Goal: Communication & Community: Connect with others

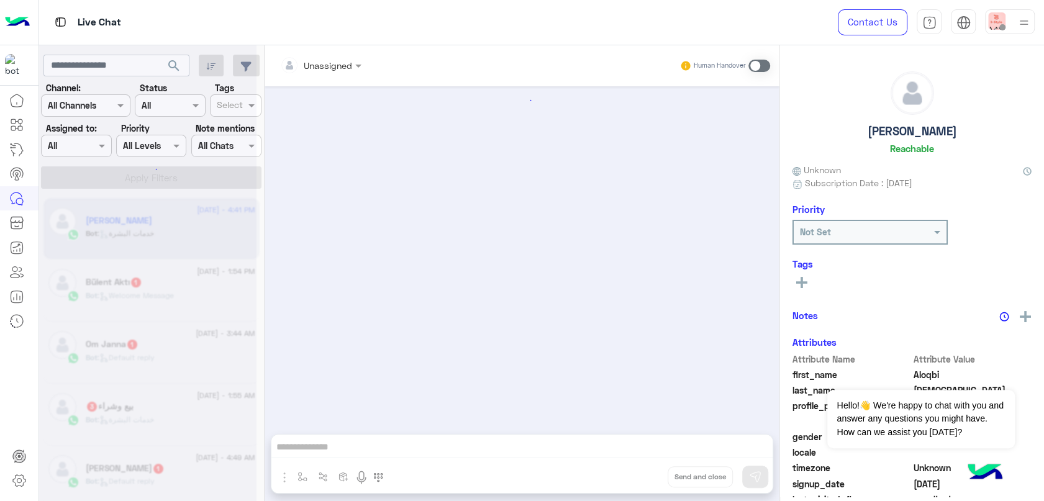
scroll to position [155, 0]
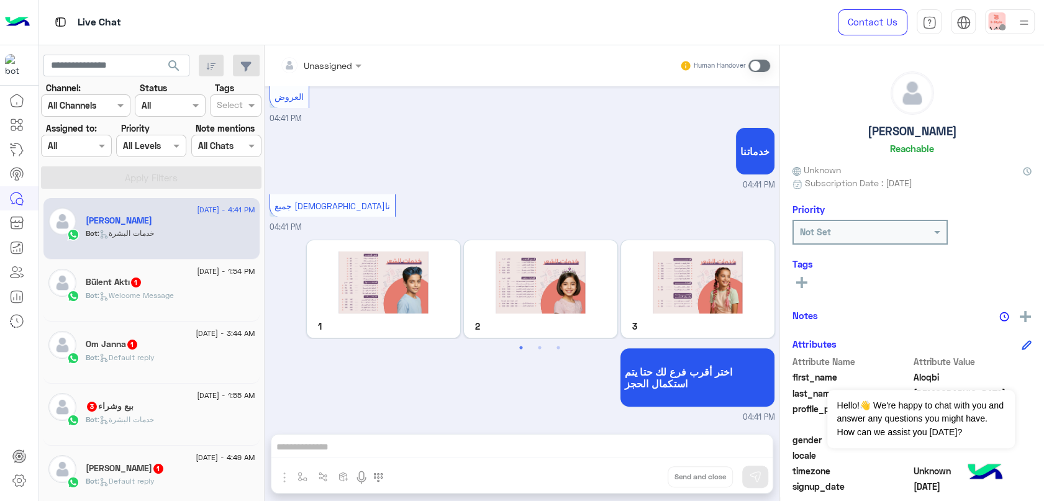
click at [160, 304] on div "Bot : Welcome Message" at bounding box center [170, 301] width 169 height 22
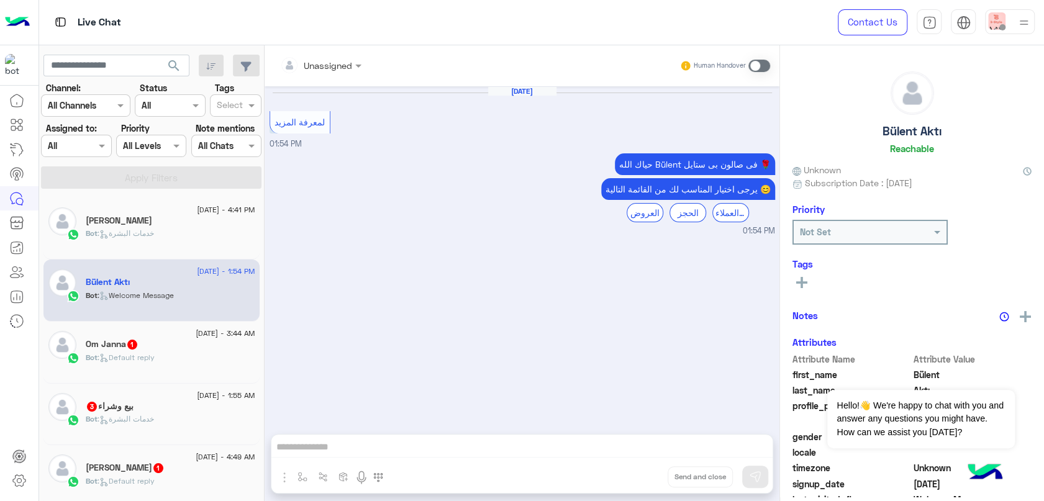
click at [181, 354] on div "Bot : Default reply" at bounding box center [170, 363] width 169 height 22
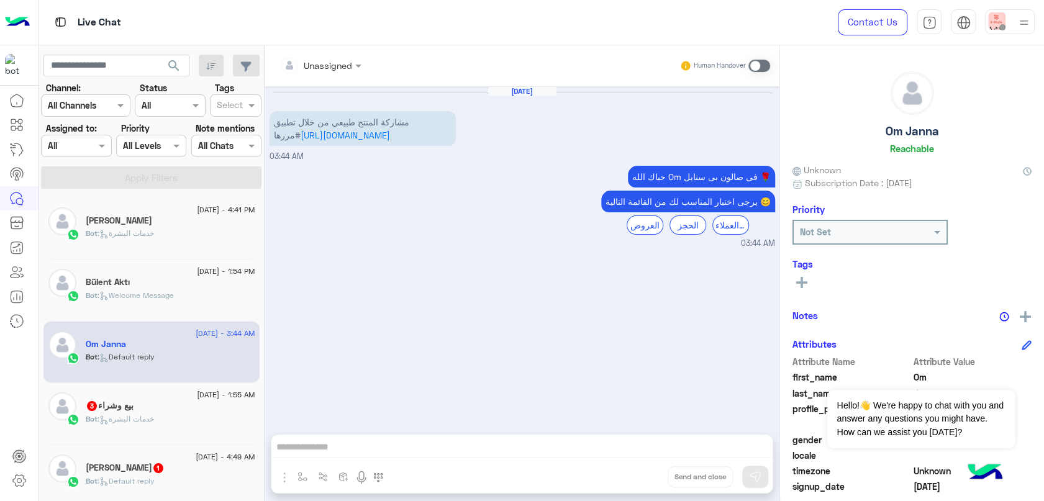
click at [201, 404] on div "بيع وشراء 3" at bounding box center [170, 406] width 169 height 13
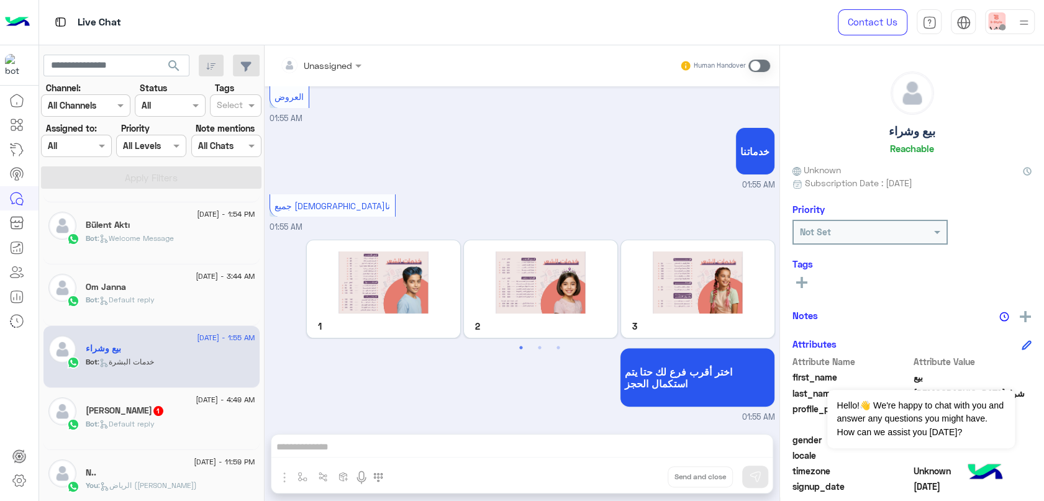
scroll to position [138, 0]
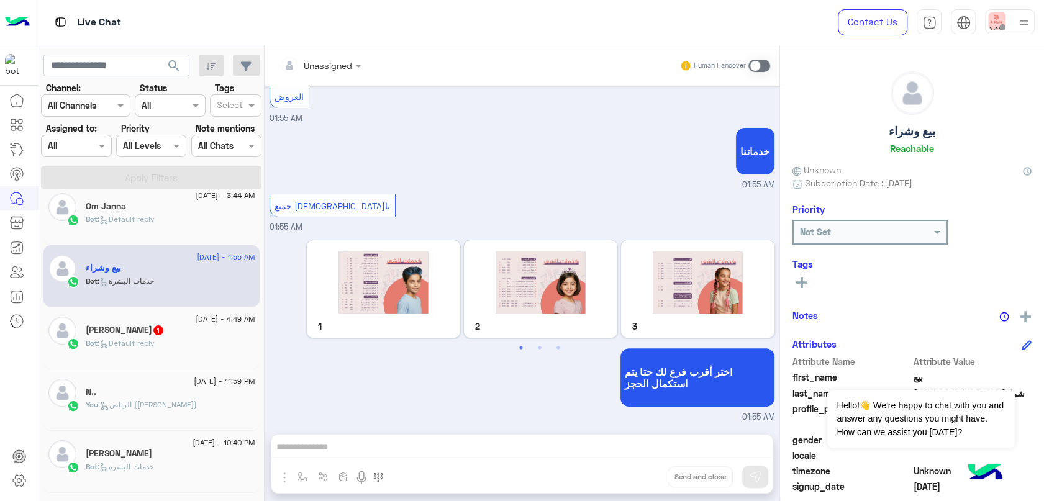
click at [193, 328] on div "[PERSON_NAME] 1" at bounding box center [170, 331] width 169 height 13
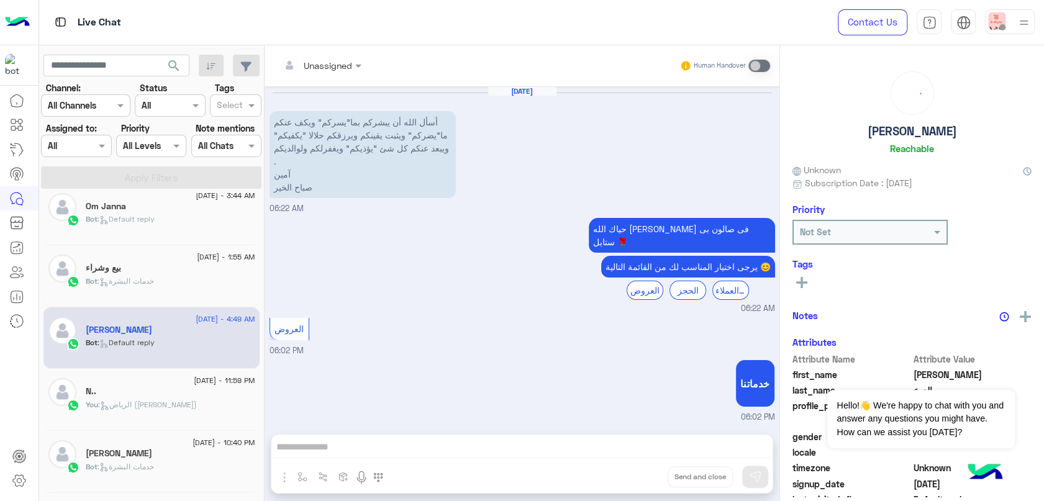
scroll to position [137, 0]
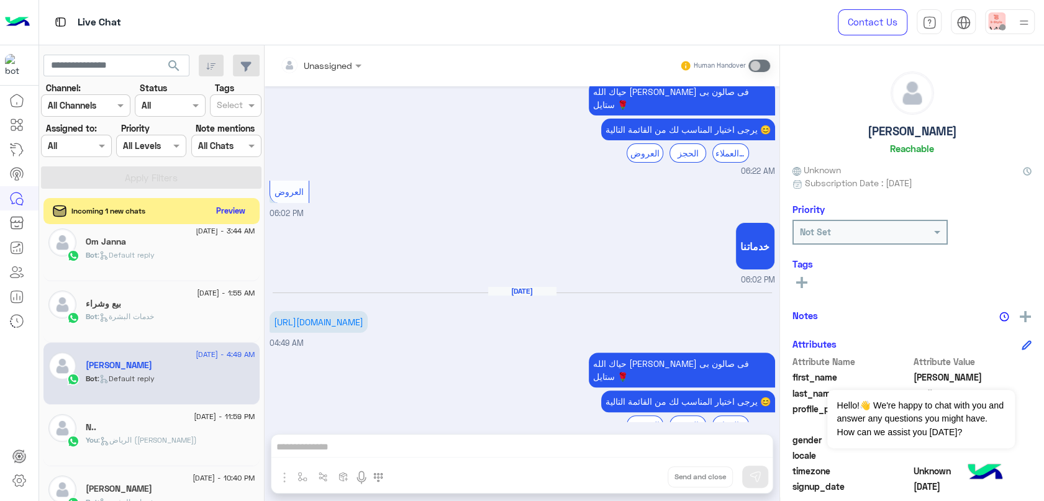
click at [229, 206] on button "Preview" at bounding box center [231, 210] width 38 height 17
